Goal: Transaction & Acquisition: Purchase product/service

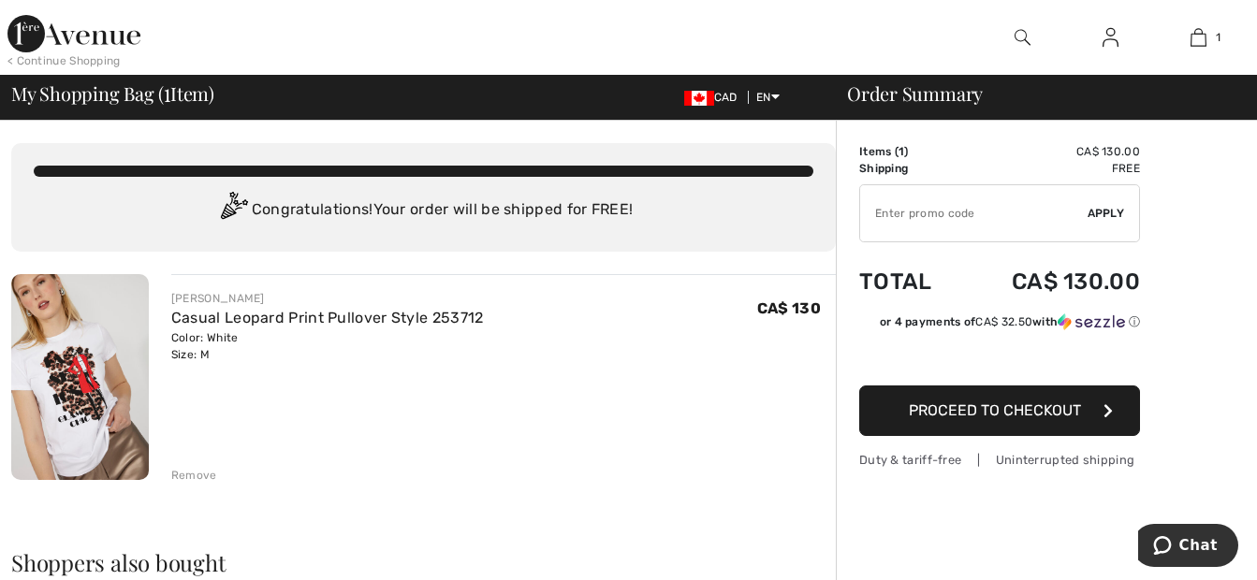
click at [900, 208] on input "TEXT" at bounding box center [973, 213] width 227 height 56
type input "EXTRA10"
click at [1105, 220] on span "Apply" at bounding box center [1105, 213] width 37 height 17
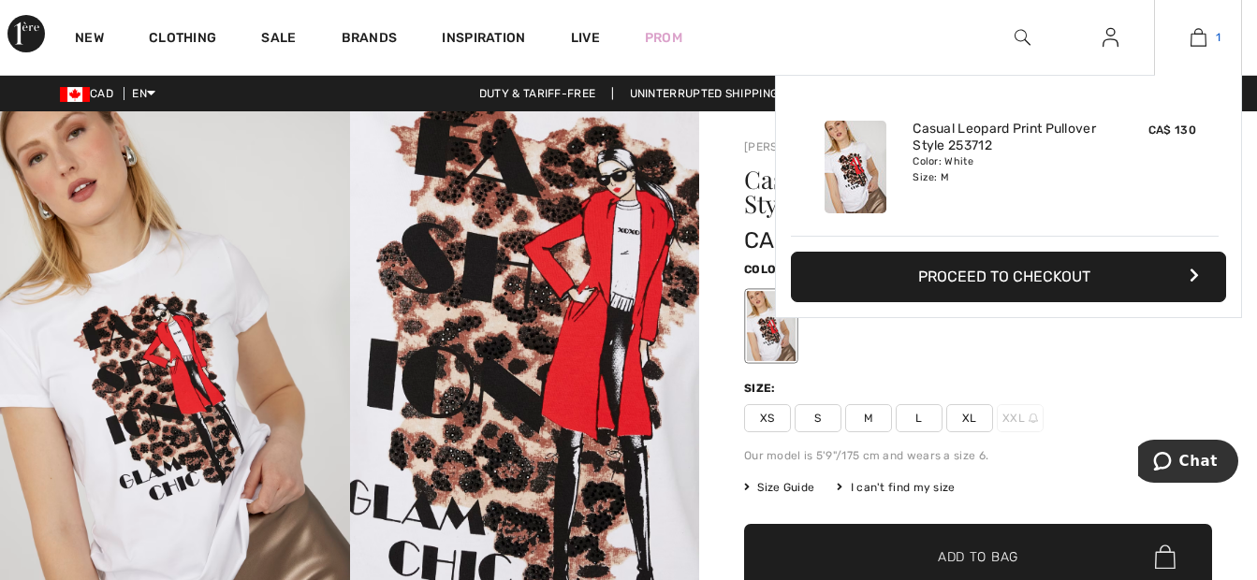
click at [1203, 35] on img at bounding box center [1198, 37] width 16 height 22
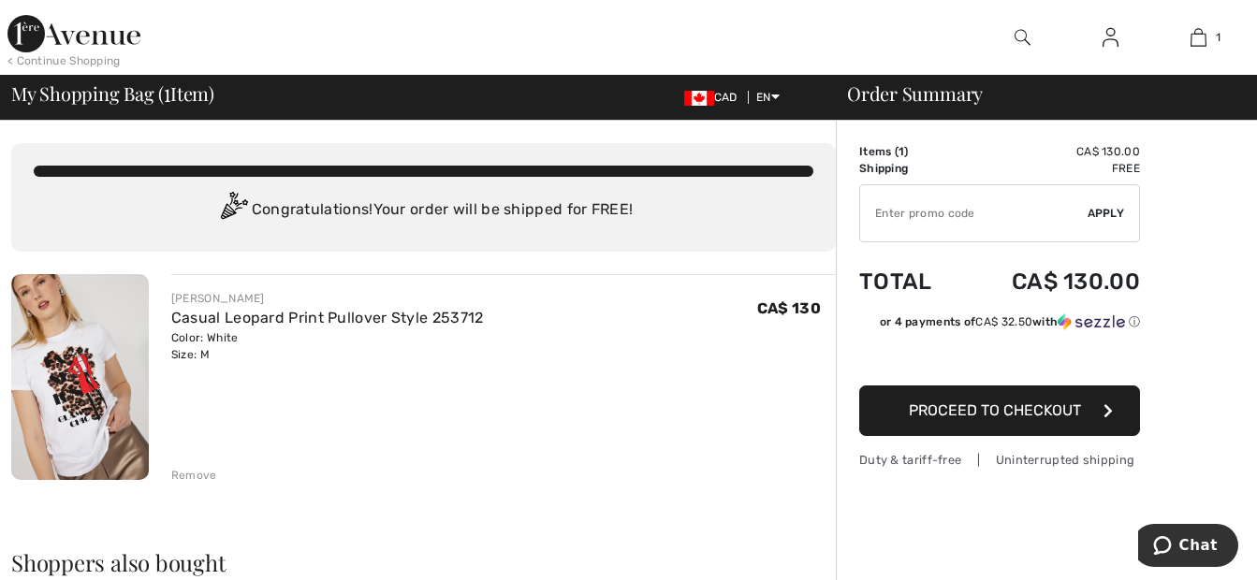
click at [182, 474] on div "Remove" at bounding box center [194, 475] width 46 height 17
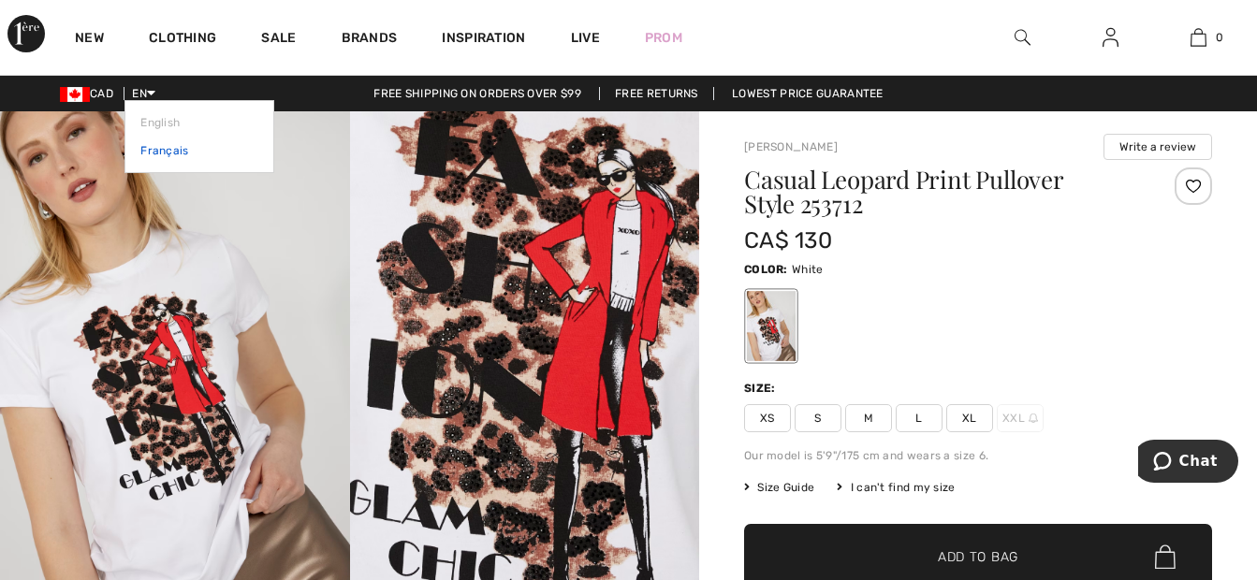
click at [158, 151] on link "Français" at bounding box center [199, 151] width 118 height 28
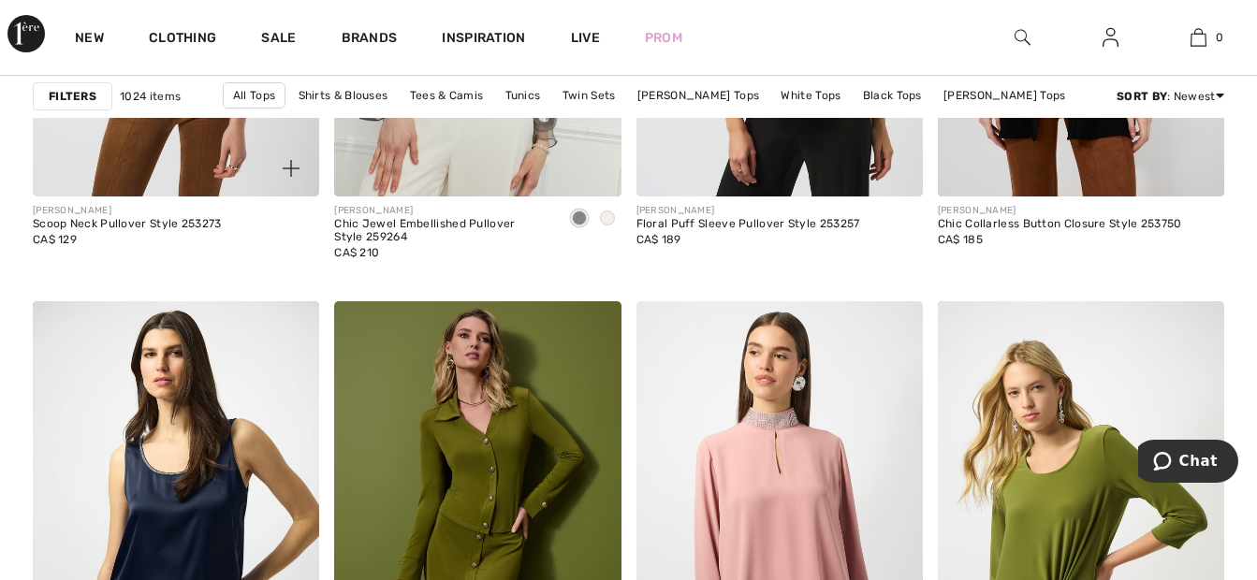
scroll to position [7018, 0]
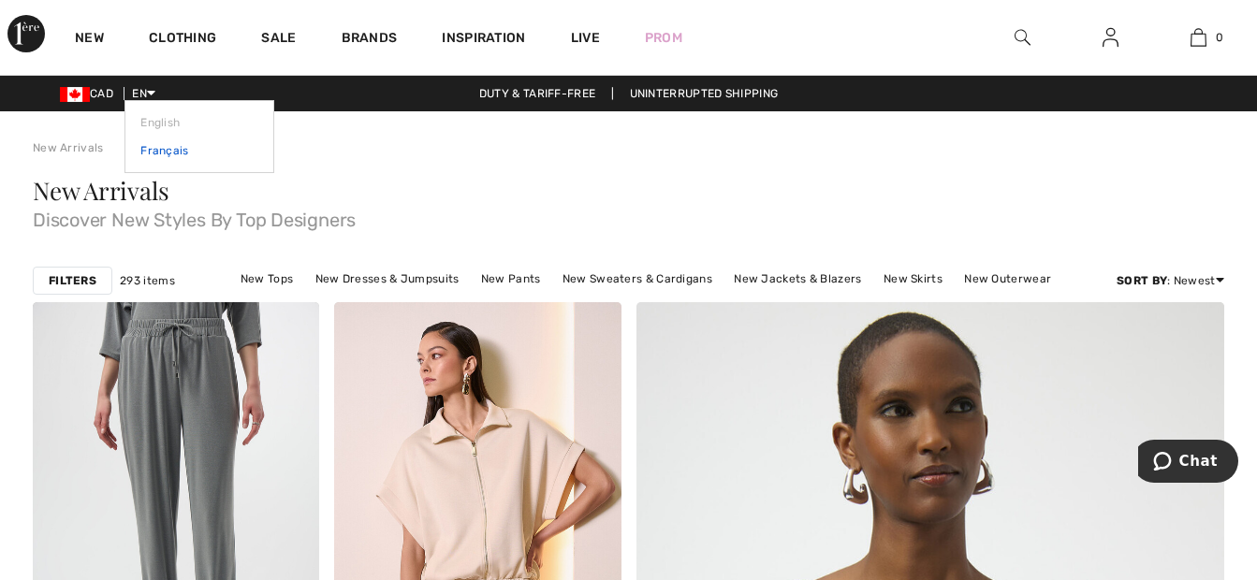
click at [162, 150] on link "Français" at bounding box center [199, 151] width 118 height 28
